Goal: Find specific page/section: Find specific page/section

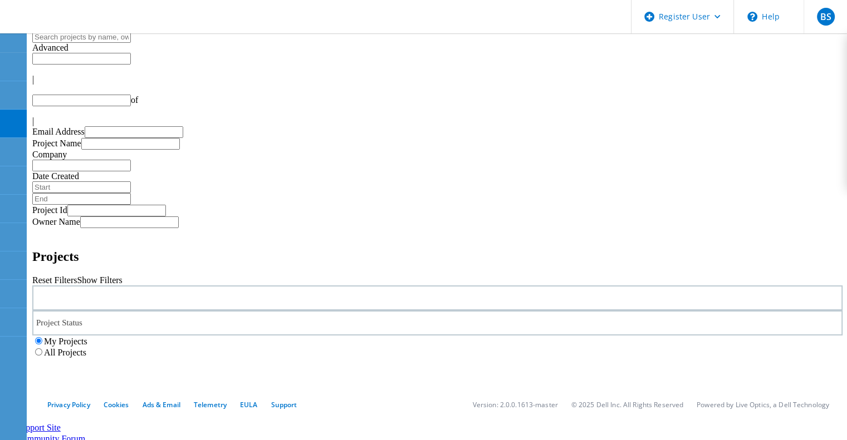
type input "1"
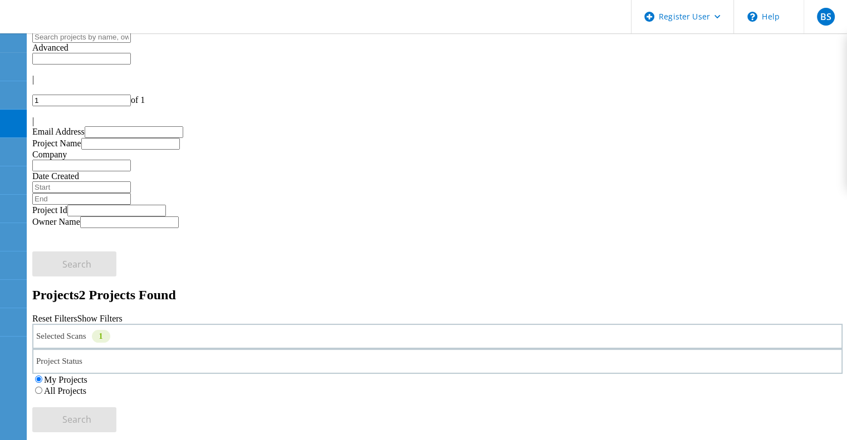
click at [219, 324] on div "Selected Scans 1" at bounding box center [437, 336] width 810 height 25
click at [86, 386] on label "All Projects" at bounding box center [65, 390] width 42 height 9
click at [42, 387] on input "All Projects" at bounding box center [38, 390] width 7 height 7
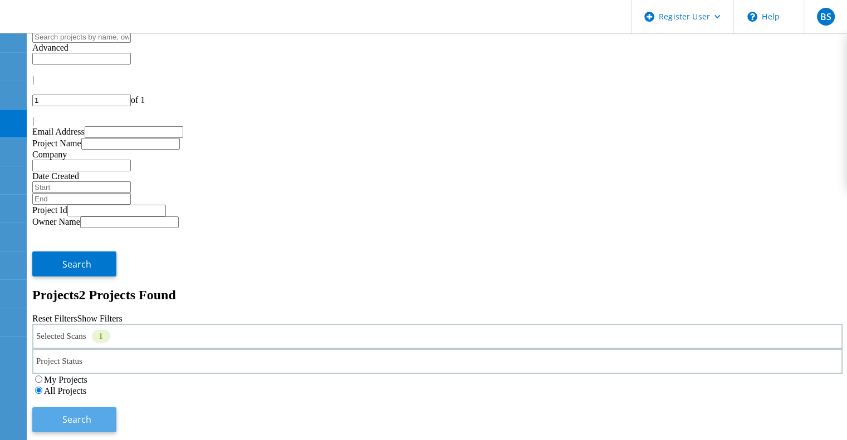
click at [116, 408] on button "Search" at bounding box center [74, 420] width 84 height 25
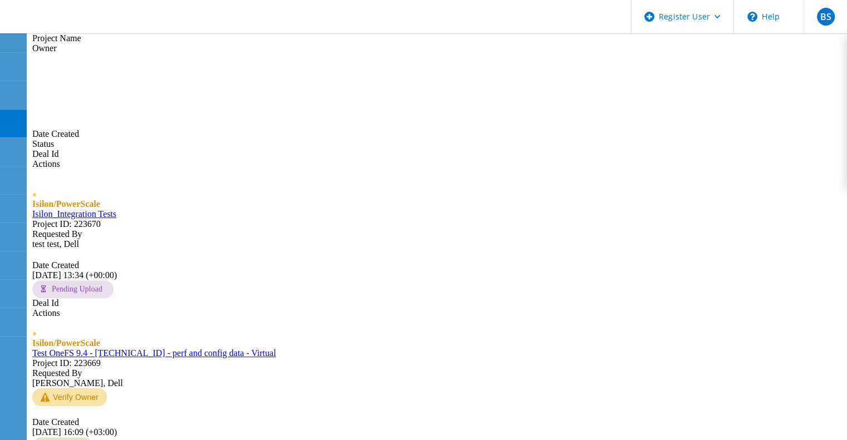
scroll to position [426, 0]
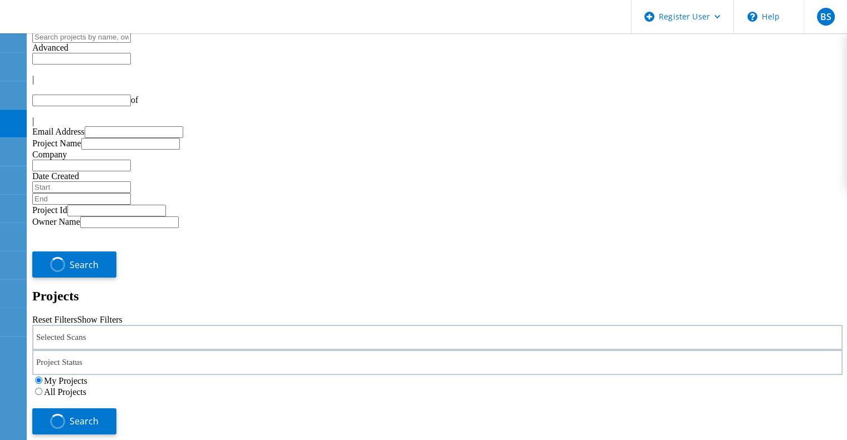
type input "1"
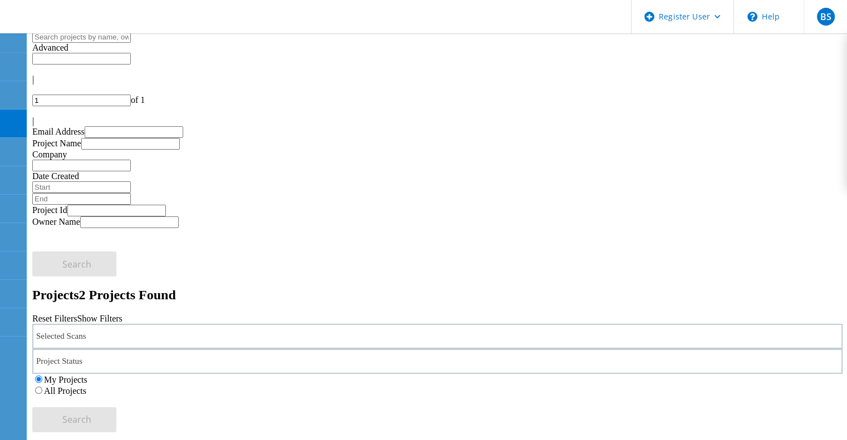
click at [233, 324] on div "Selected Scans" at bounding box center [437, 336] width 810 height 25
click at [118, 382] on label "Optical Prime" at bounding box center [95, 386] width 50 height 9
click at [68, 382] on input "Optical Prime" at bounding box center [64, 385] width 7 height 7
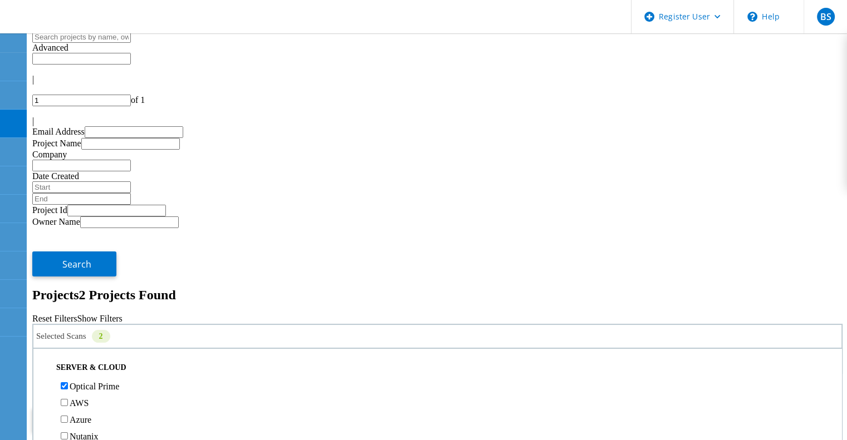
click at [116, 408] on button "Search" at bounding box center [74, 420] width 84 height 25
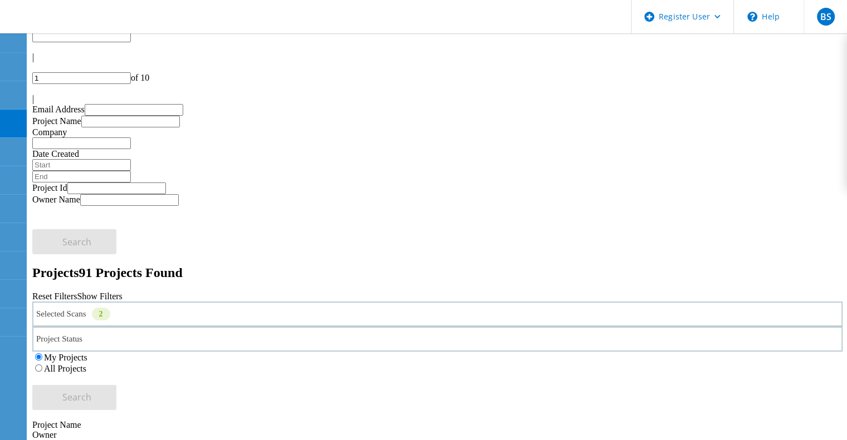
scroll to position [23, 0]
